Goal: Book appointment/travel/reservation

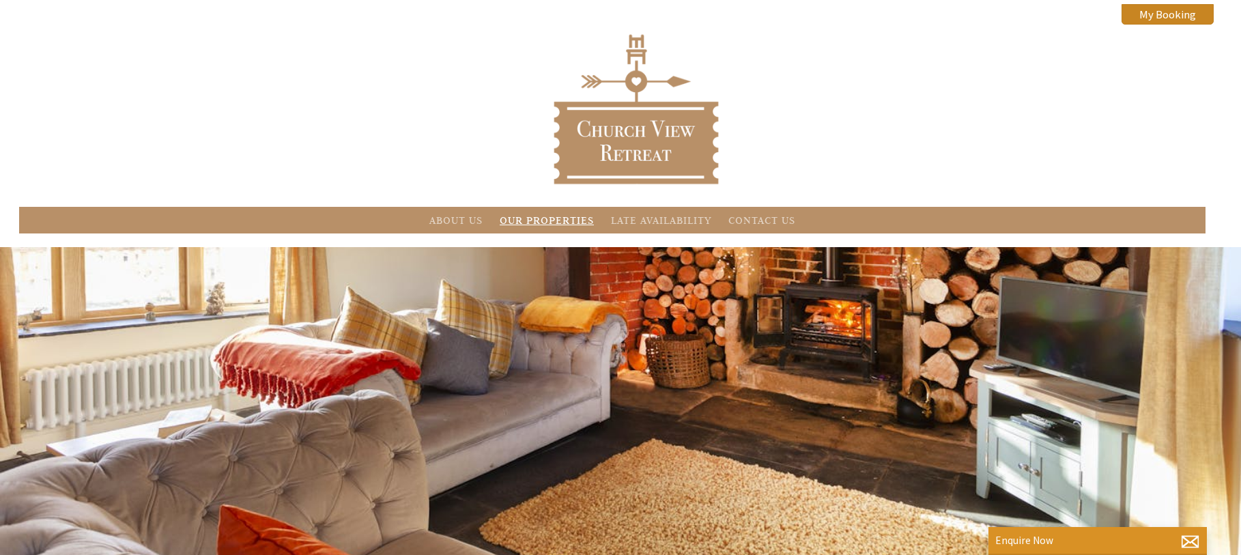
click at [556, 216] on link "Our Properties" at bounding box center [546, 220] width 94 height 13
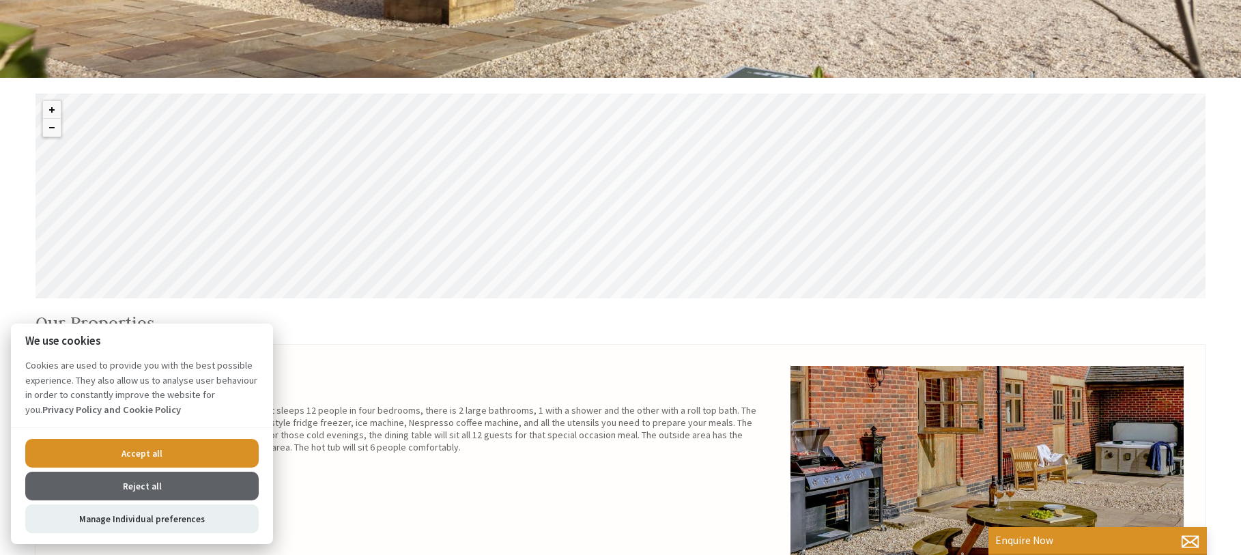
scroll to position [481, 0]
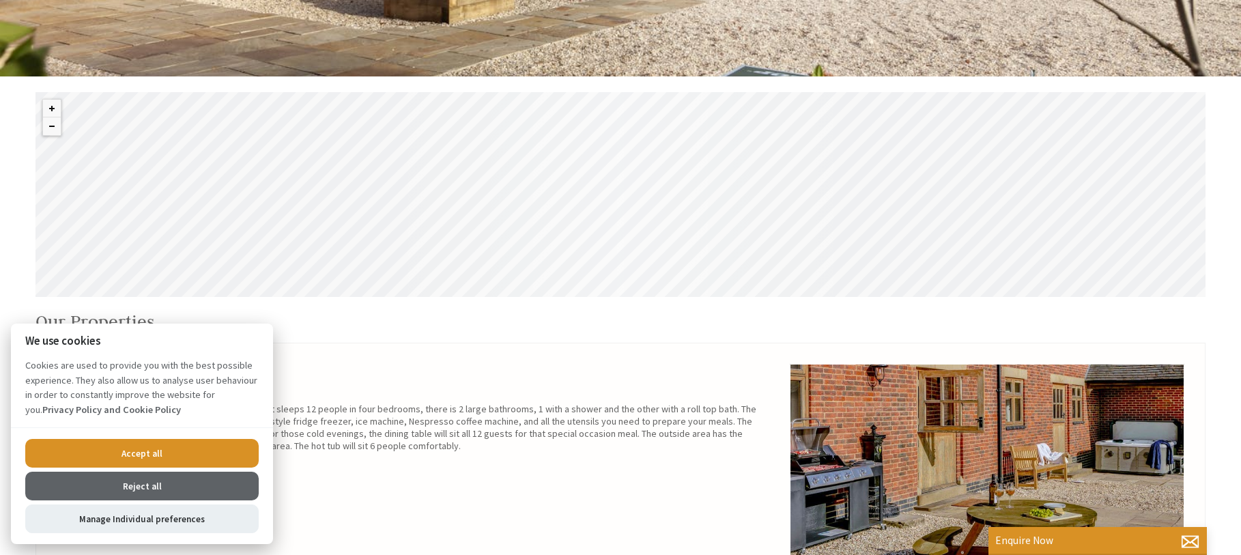
click at [178, 450] on button "Accept all" at bounding box center [141, 453] width 233 height 29
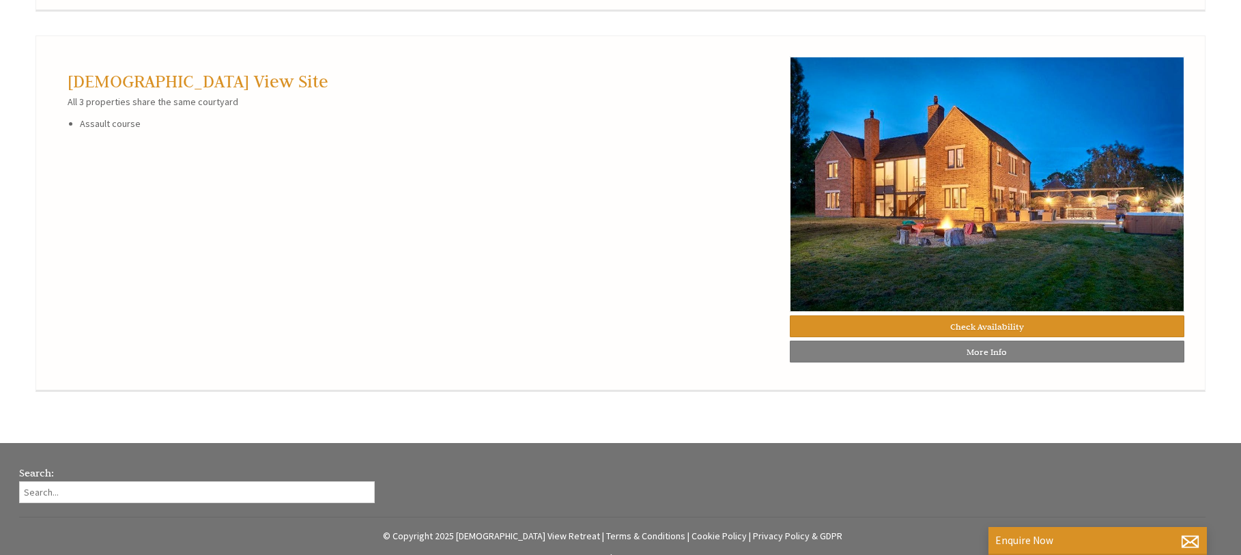
scroll to position [1505, 0]
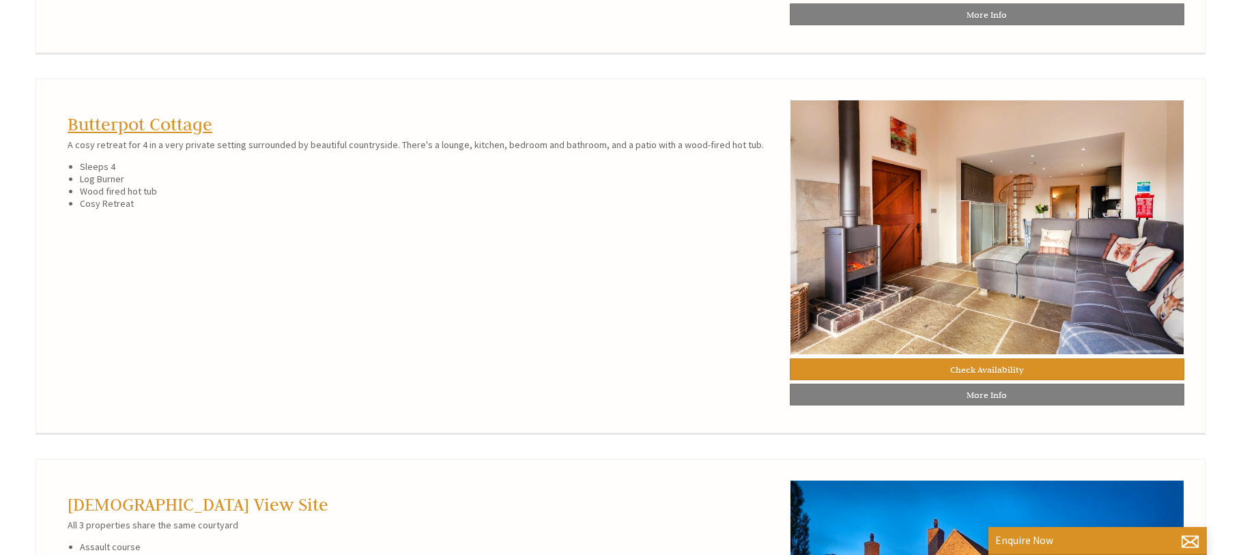
click at [186, 135] on link "Butterpot Cottage" at bounding box center [140, 124] width 145 height 22
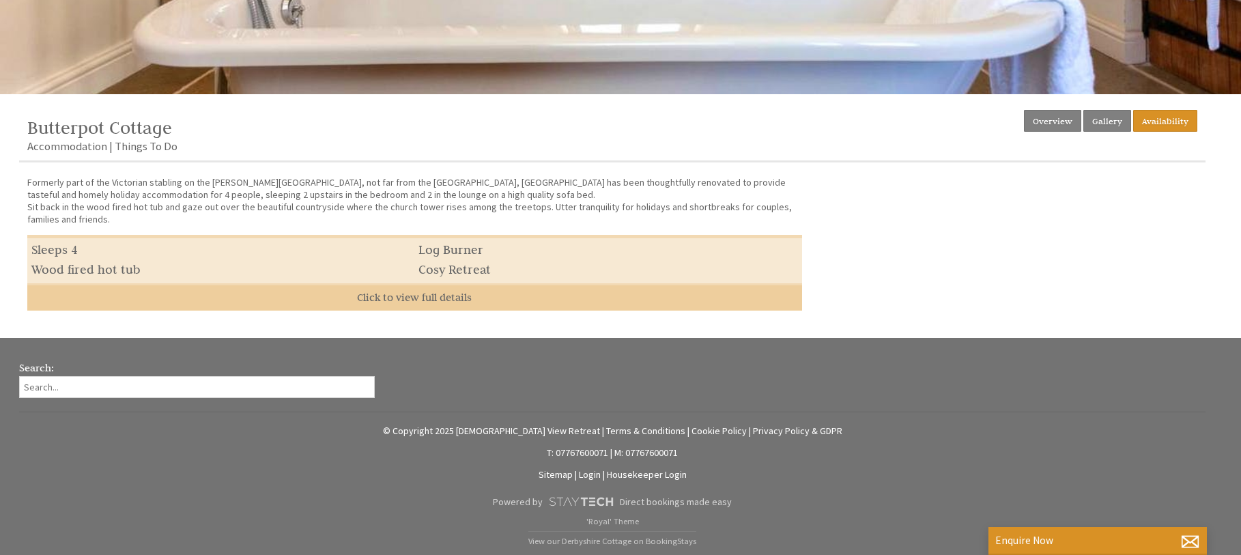
scroll to position [465, 0]
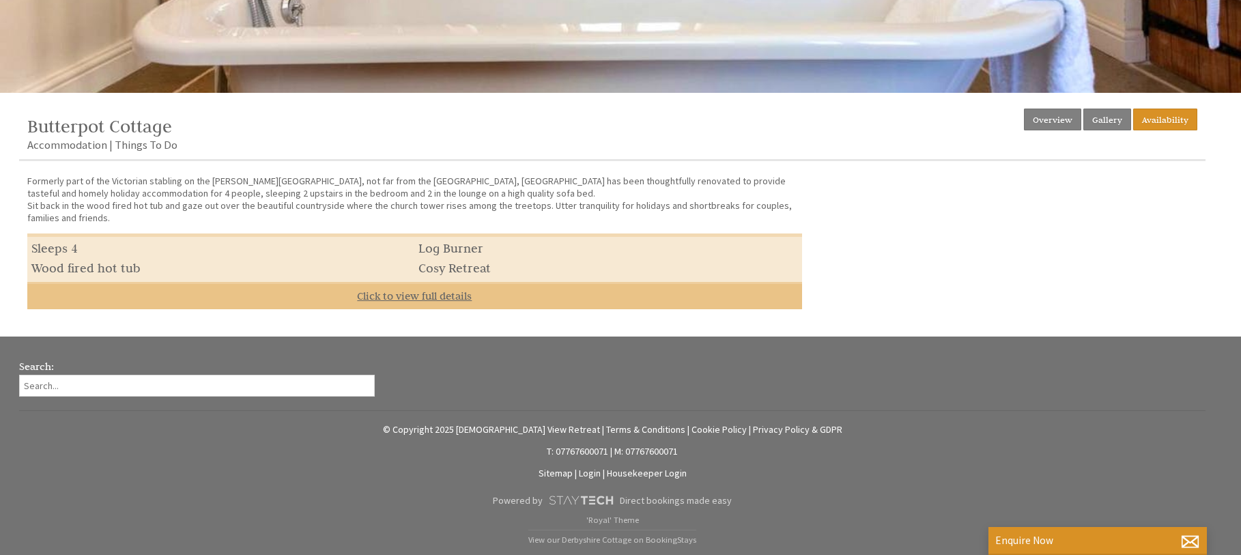
click at [429, 298] on link "Click to view full details" at bounding box center [414, 295] width 774 height 27
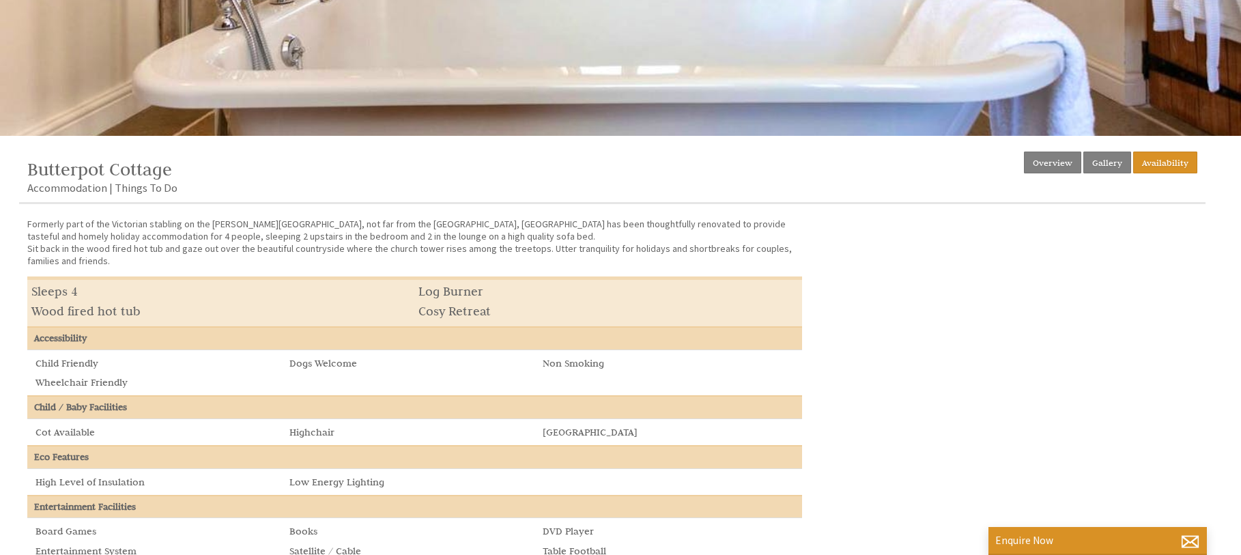
scroll to position [419, 0]
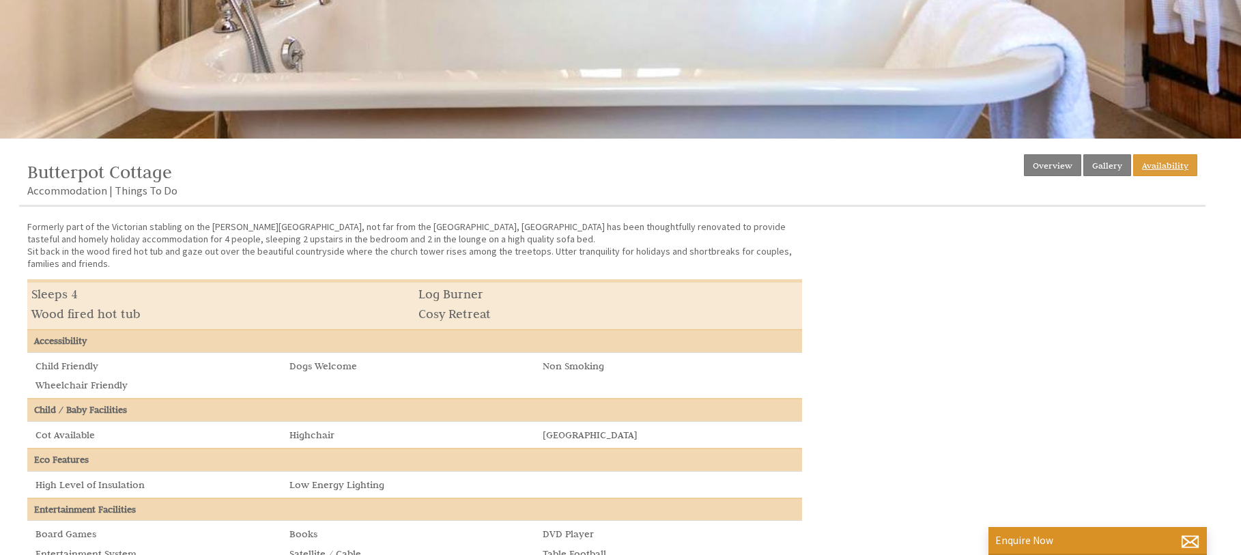
click at [1168, 166] on link "Availability" at bounding box center [1165, 165] width 64 height 22
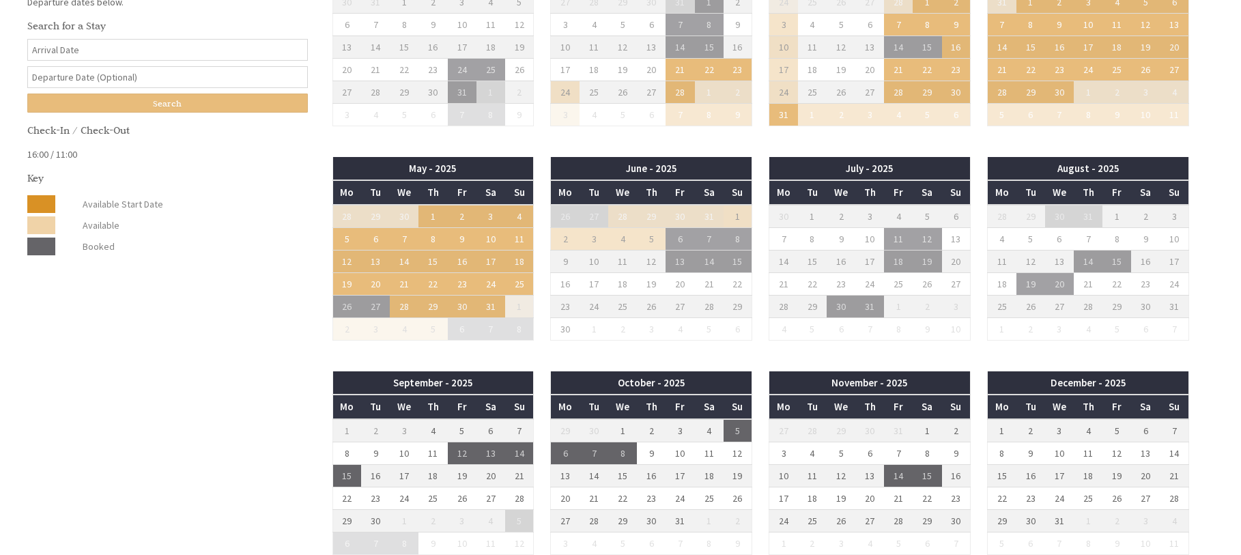
scroll to position [57, 0]
